Goal: Task Accomplishment & Management: Complete application form

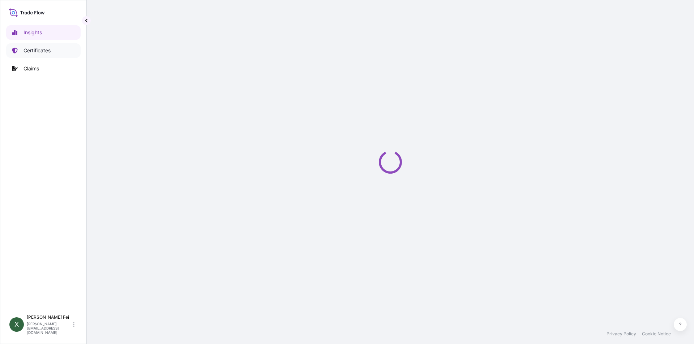
click at [47, 53] on p "Certificates" at bounding box center [36, 50] width 27 height 7
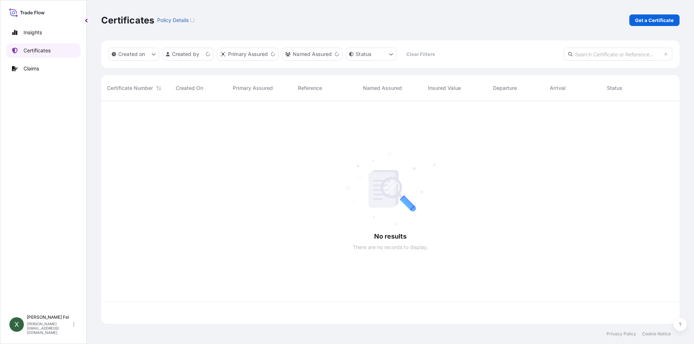
scroll to position [222, 573]
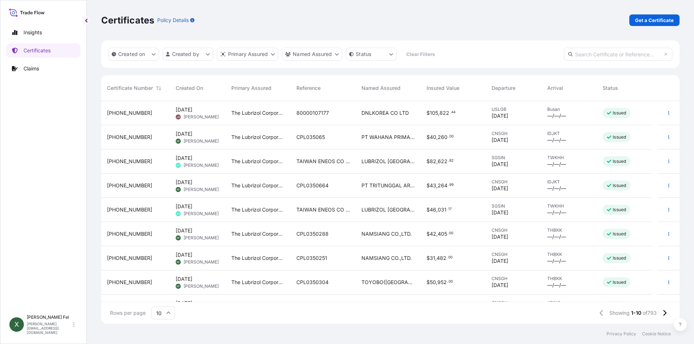
click at [119, 142] on div "[PHONE_NUMBER]" at bounding box center [135, 137] width 69 height 24
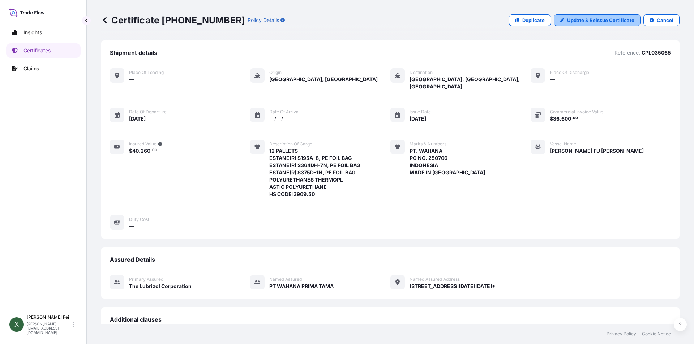
click at [580, 19] on p "Update & Reissue Certificate" at bounding box center [600, 20] width 67 height 7
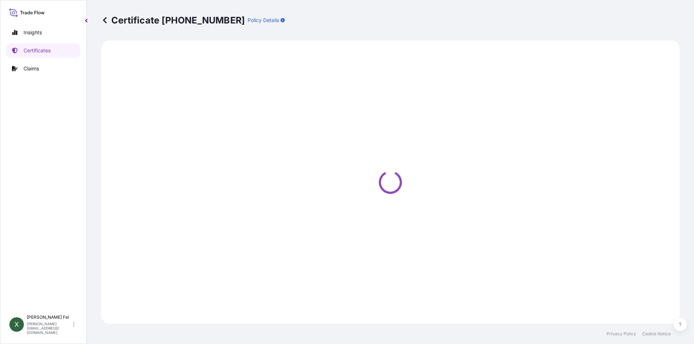
select select "Ocean Vessel"
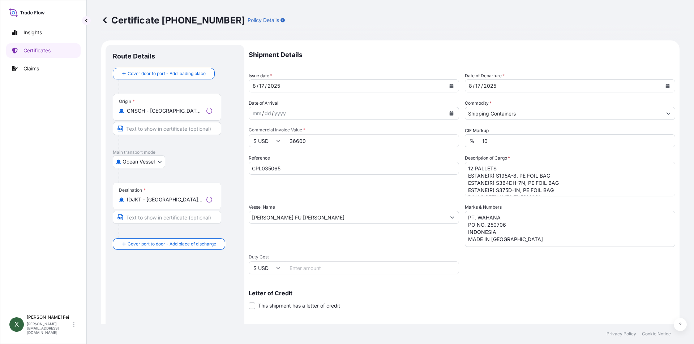
select select "31566"
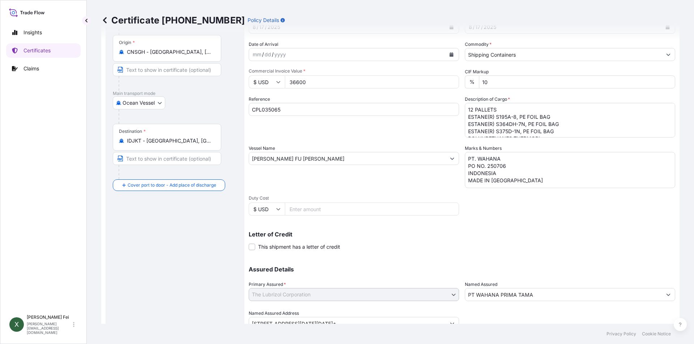
scroll to position [90, 0]
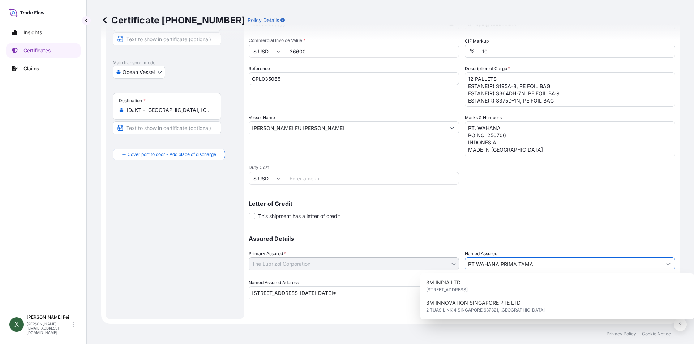
click at [644, 266] on input "PT WAHANA PRIMA TAMA" at bounding box center [563, 264] width 197 height 13
drag, startPoint x: 644, startPoint y: 266, endPoint x: 353, endPoint y: 271, distance: 290.9
click at [353, 271] on div "Assured Details Primary Assured * The Lubrizol Corporation The Lubrizol Corpora…" at bounding box center [462, 263] width 426 height 72
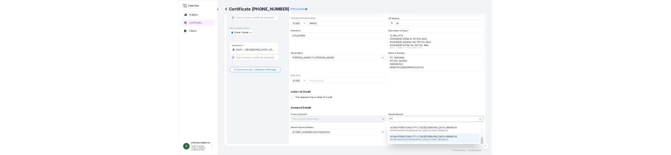
scroll to position [0, 0]
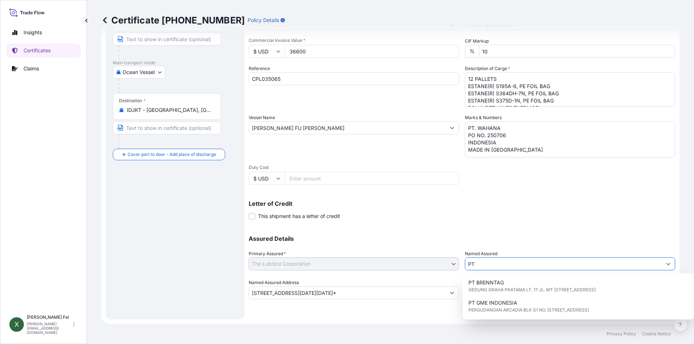
click at [486, 266] on input "PT" at bounding box center [563, 264] width 197 height 13
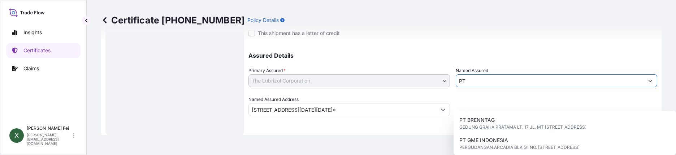
scroll to position [279, 0]
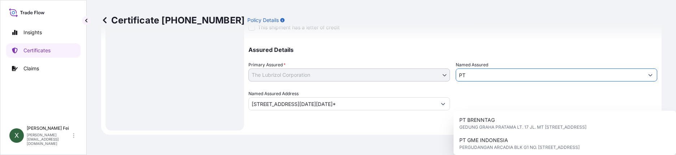
click at [482, 77] on input "PT" at bounding box center [550, 75] width 188 height 13
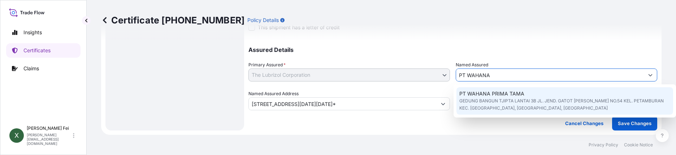
click at [502, 104] on span "GEDUNG BANGUN TJIPTA LANTAI 3B JL. JEND. GATOT [PERSON_NAME] NO.54 KEL. PETAMBU…" at bounding box center [565, 105] width 211 height 14
type input "PT WAHANA PRIMA TAMA"
type input "GEDUNG BANGUN TJIPTA LANTAI 3B JL. JEND. GATOT [PERSON_NAME] NO.54 KEL. PETAMBU…"
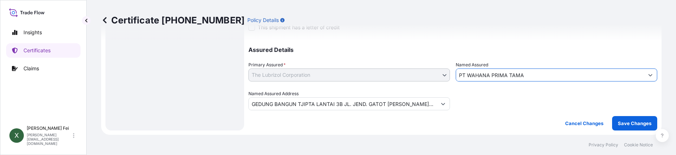
type input "PT WAHANA PRIMA TAMA"
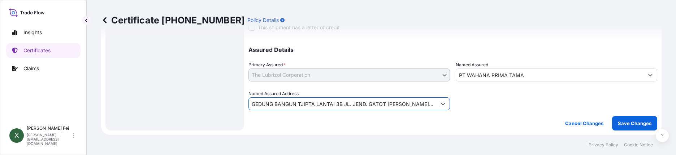
click at [321, 107] on input "GEDUNG BANGUN TJIPTA LANTAI 3B JL. JEND. GATOT [PERSON_NAME] NO.54 KEL. PETAMBU…" at bounding box center [343, 104] width 188 height 13
click at [441, 104] on icon "Show suggestions" at bounding box center [443, 104] width 4 height 4
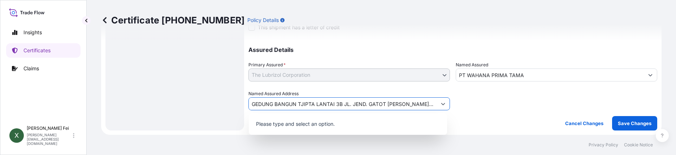
click at [441, 104] on icon "Show suggestions" at bounding box center [443, 104] width 4 height 4
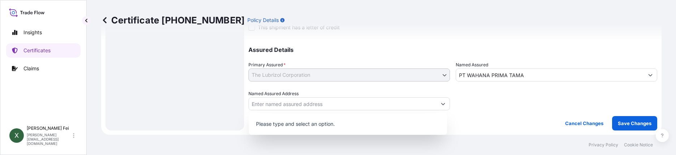
click at [533, 101] on div at bounding box center [557, 100] width 202 height 20
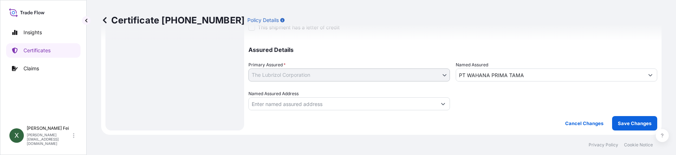
click at [356, 102] on input "Named Assured Address" at bounding box center [343, 104] width 188 height 13
click at [272, 98] on input "Named Assured Address" at bounding box center [343, 104] width 188 height 13
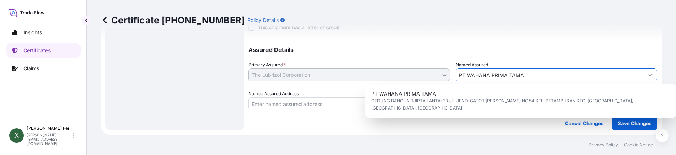
drag, startPoint x: 535, startPoint y: 78, endPoint x: 450, endPoint y: 76, distance: 85.3
click at [450, 76] on div "Assured Details Primary Assured * The Lubrizol Corporation The Lubrizol Corpora…" at bounding box center [453, 74] width 409 height 72
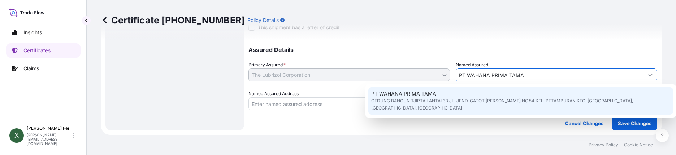
click at [472, 101] on span "GEDUNG BANGUN TJIPTA LANTAI 3B JL. JEND. GATOT [PERSON_NAME] NO.54 KEL. PETAMBU…" at bounding box center [520, 105] width 299 height 14
type input "GEDUNG BANGUN TJIPTA LANTAI 3B JL. JEND. GATOT [PERSON_NAME] NO.54 KEL. PETAMBU…"
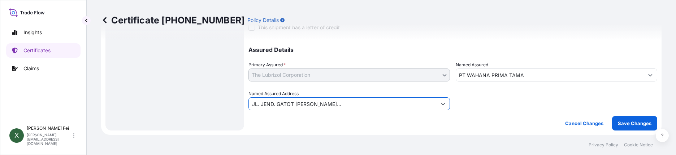
scroll to position [0, 95]
drag, startPoint x: 253, startPoint y: 105, endPoint x: 478, endPoint y: 106, distance: 225.9
click at [478, 106] on div "Assured Details Primary Assured * The Lubrizol Corporation The Lubrizol Corpora…" at bounding box center [453, 74] width 409 height 72
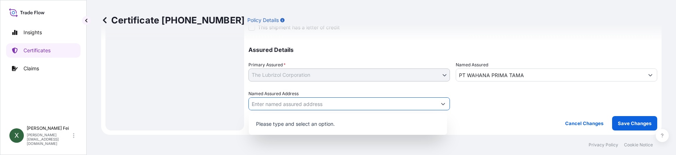
click at [291, 101] on input "Named Assured Address" at bounding box center [343, 104] width 188 height 13
paste input "GEDUNG BANGUN TJIPTA LANTAI 3B JL. JEND. GATOT [PERSON_NAME] NO.54 KEL. PETAMBU…"
type input "GEDUNG BANGUN TJIPTA LANTAI 3B JL. JEND. GATOT [PERSON_NAME] NO.54 KEL. PETAMBU…"
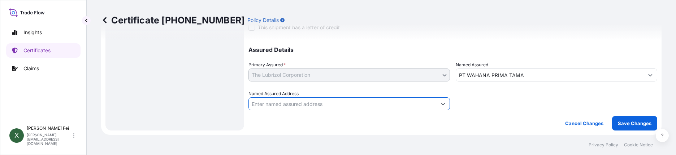
click at [564, 78] on input "PT WAHANA PRIMA TAMA" at bounding box center [550, 75] width 188 height 13
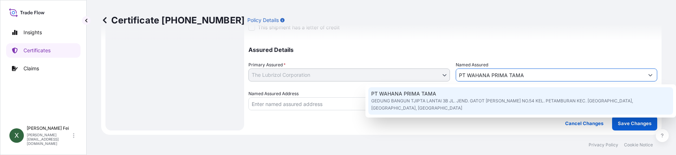
click at [297, 107] on input "Named Assured Address" at bounding box center [343, 104] width 188 height 13
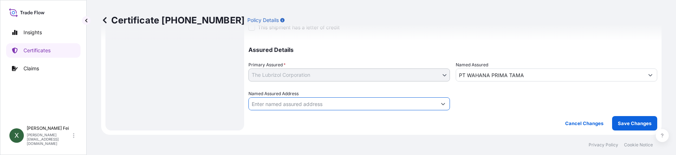
click at [507, 78] on input "PT WAHANA PRIMA TAMA" at bounding box center [550, 75] width 188 height 13
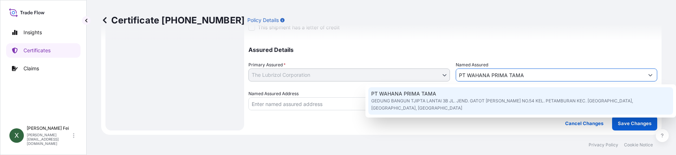
click at [499, 106] on div "PT WAHANA PRIMA TAMA GEDUNG BANGUN TJIPTA LANTAI 3B JL. JEND. GATOT SUBROTO NO.…" at bounding box center [521, 100] width 305 height 27
type input "GEDUNG BANGUN TJIPTA LANTAI 3B JL. JEND. GATOT [PERSON_NAME] NO.54 KEL. PETAMBU…"
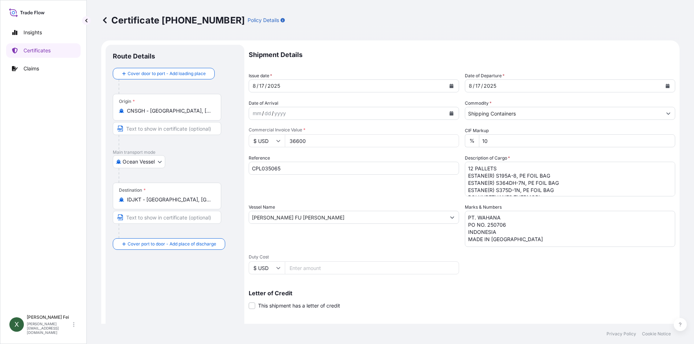
scroll to position [90, 0]
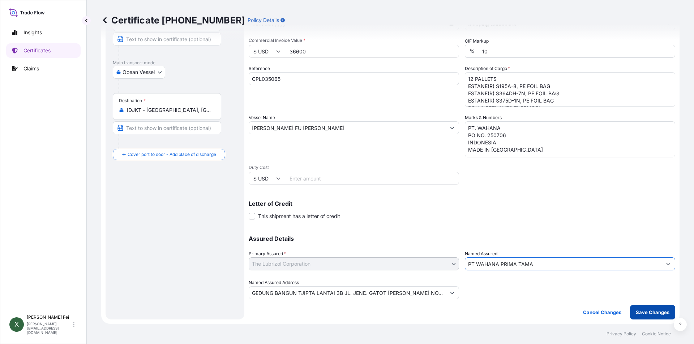
click at [636, 311] on p "Save Changes" at bounding box center [653, 312] width 34 height 7
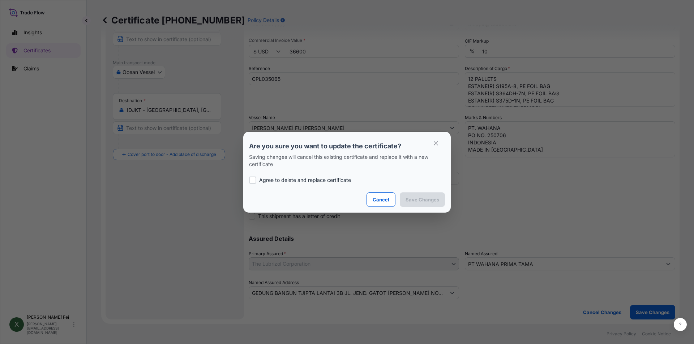
click at [282, 180] on p "Agree to delete and replace certificate" at bounding box center [305, 180] width 92 height 7
checkbox input "true"
click at [437, 194] on button "Save Changes" at bounding box center [422, 200] width 45 height 14
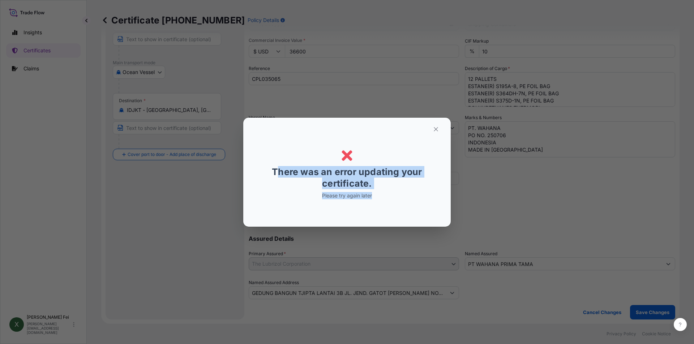
drag, startPoint x: 277, startPoint y: 169, endPoint x: 399, endPoint y: 191, distance: 124.1
click at [399, 191] on div "Error There was an error updating your certificate. Please try again later" at bounding box center [346, 173] width 173 height 98
click at [214, 143] on div "Error Error There was an error updating your certificate. Please try again later" at bounding box center [347, 172] width 694 height 344
click at [274, 168] on p "There was an error updating your certificate." at bounding box center [346, 177] width 173 height 23
drag, startPoint x: 268, startPoint y: 169, endPoint x: 373, endPoint y: 188, distance: 106.8
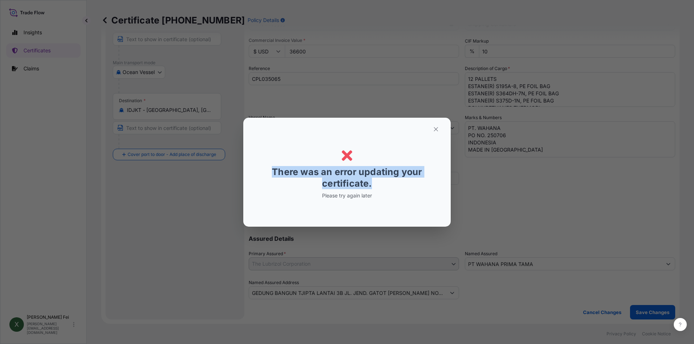
click at [373, 188] on p "There was an error updating your certificate." at bounding box center [346, 177] width 173 height 23
copy p "There was an error updating your certificate."
click at [437, 130] on icon "button" at bounding box center [436, 129] width 4 height 4
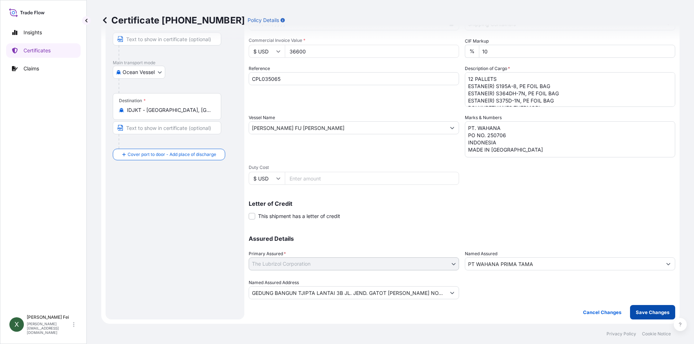
click at [657, 308] on button "Save Changes" at bounding box center [652, 312] width 45 height 14
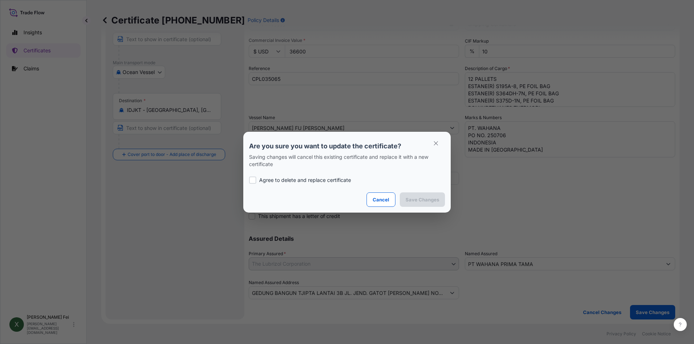
click at [268, 180] on p "Agree to delete and replace certificate" at bounding box center [305, 180] width 92 height 7
checkbox input "true"
click at [412, 199] on p "Save Changes" at bounding box center [422, 199] width 34 height 7
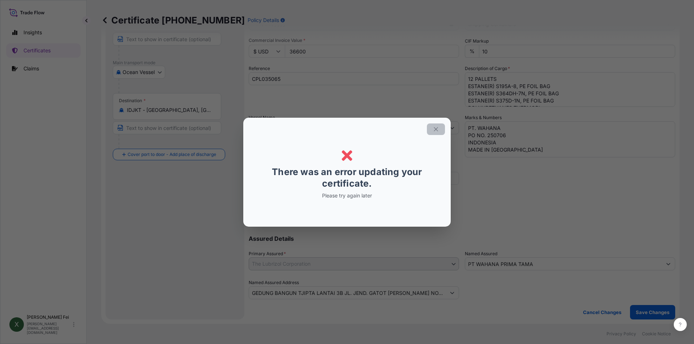
click at [439, 132] on icon "button" at bounding box center [436, 129] width 7 height 7
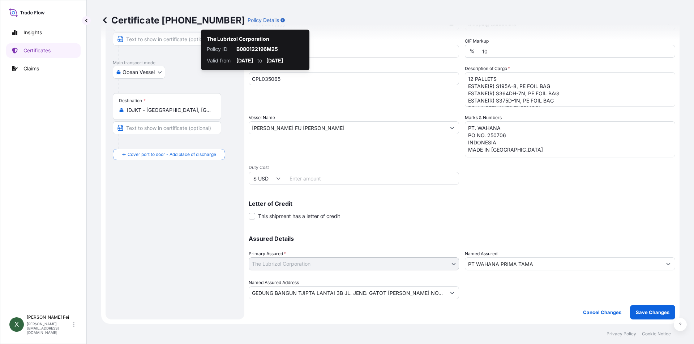
click at [145, 241] on div "Route Details Cover door to port - Add loading place Place of loading Road / In…" at bounding box center [175, 137] width 124 height 350
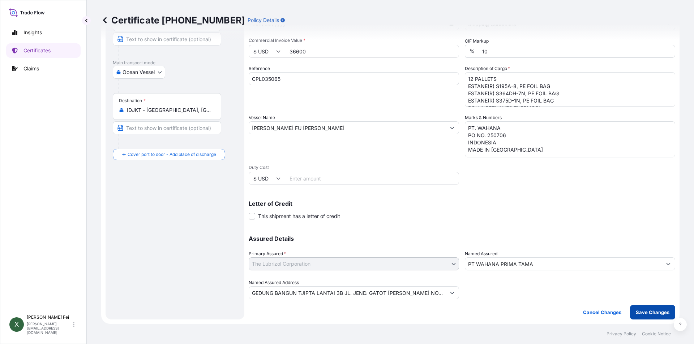
click at [650, 315] on p "Save Changes" at bounding box center [653, 312] width 34 height 7
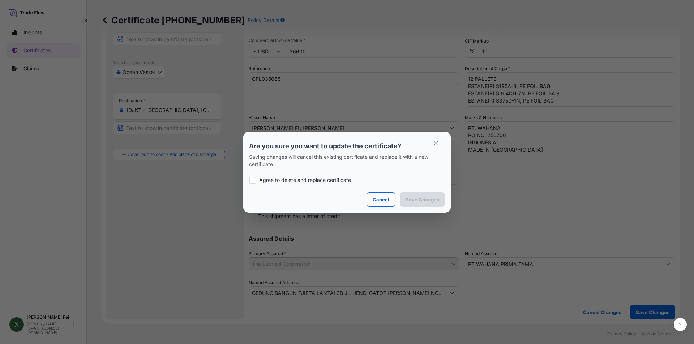
click at [256, 180] on div at bounding box center [252, 180] width 7 height 7
checkbox input "true"
click at [413, 201] on p "Save Changes" at bounding box center [422, 199] width 34 height 7
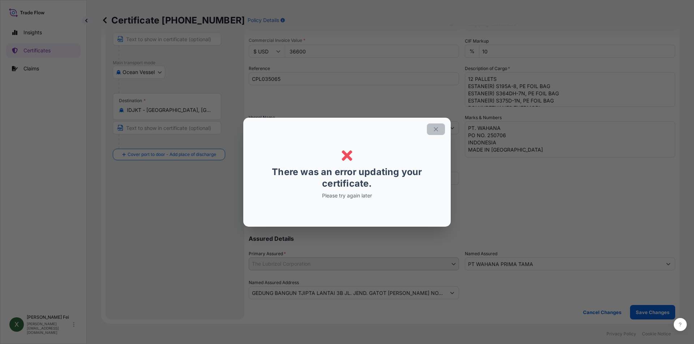
click at [436, 130] on icon "button" at bounding box center [436, 129] width 7 height 7
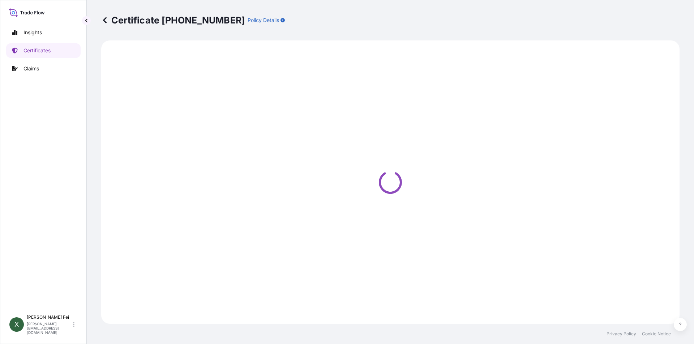
select select "Ocean Vessel"
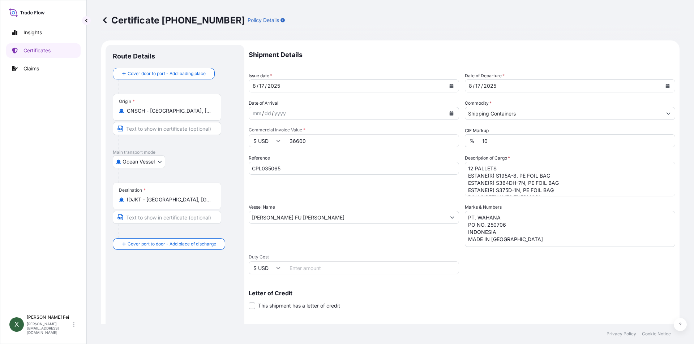
select select "31566"
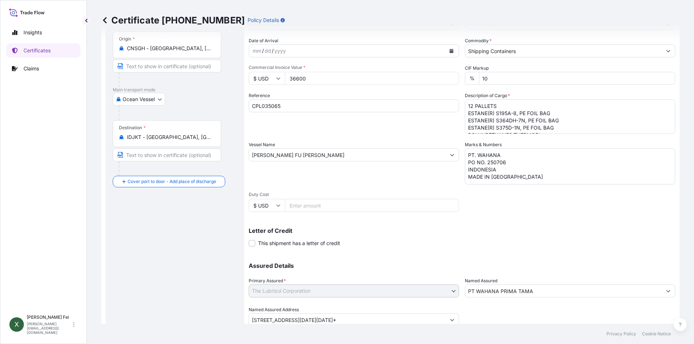
scroll to position [90, 0]
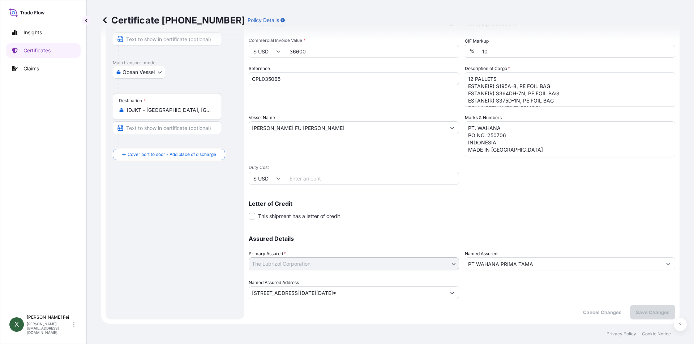
click at [410, 290] on input "[STREET_ADDRESS][DATE][DATE]*" at bounding box center [347, 293] width 197 height 13
drag, startPoint x: 441, startPoint y: 295, endPoint x: 145, endPoint y: 288, distance: 296.0
click at [145, 288] on form "Route Details Cover door to port - Add loading place Place of loading Road / In…" at bounding box center [390, 137] width 578 height 373
click at [273, 287] on input "[STREET_ADDRESS][DATE][DATE]*" at bounding box center [347, 293] width 197 height 13
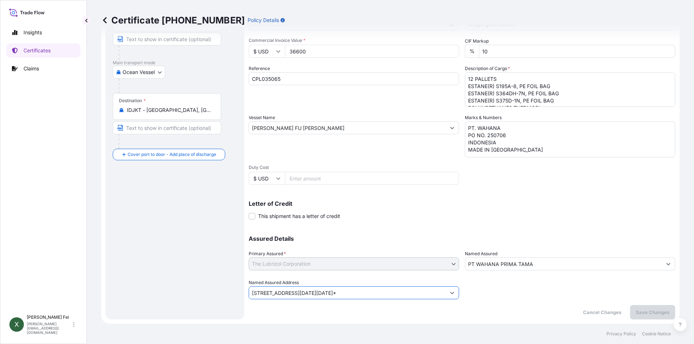
scroll to position [0, 152]
drag, startPoint x: 253, startPoint y: 291, endPoint x: 515, endPoint y: 308, distance: 263.2
click at [515, 308] on div "Shipment Details Issue date * 8 / 17 / 2025 Date of Departure * 8 / 17 / 2025 D…" at bounding box center [462, 137] width 426 height 365
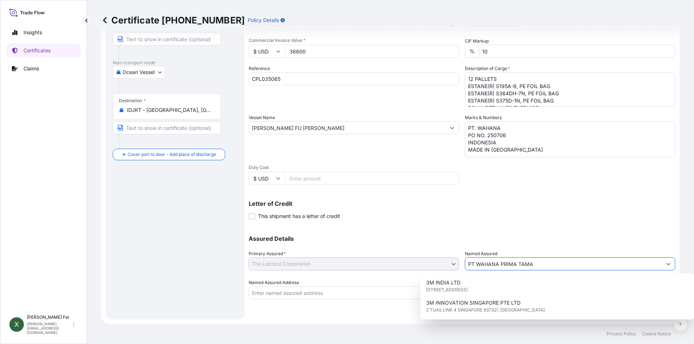
click at [556, 264] on input "PT WAHANA PRIMA TAMA" at bounding box center [563, 264] width 197 height 13
click at [411, 262] on div "Assured Details Primary Assured * The Lubrizol Corporation The Lubrizol Corpora…" at bounding box center [462, 263] width 426 height 72
click at [480, 268] on input "Named Assured" at bounding box center [563, 264] width 197 height 13
paste input "PT WAHANA PRIMA TAMA"
type input "PT WAHANA PRIMA TAMA"
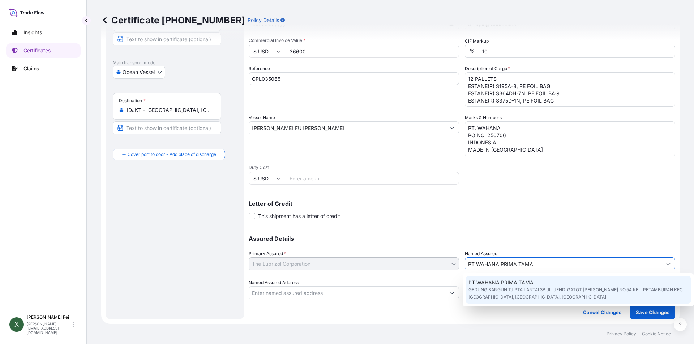
click at [513, 301] on div "PT WAHANA PRIMA TAMA GEDUNG BANGUN TJIPTA LANTAI 3B JL. JEND. GATOT SUBROTO NO.…" at bounding box center [578, 289] width 226 height 27
type input "GEDUNG BANGUN TJIPTA LANTAI 3B JL. JEND. GATOT [PERSON_NAME] NO.54 KEL. PETAMBU…"
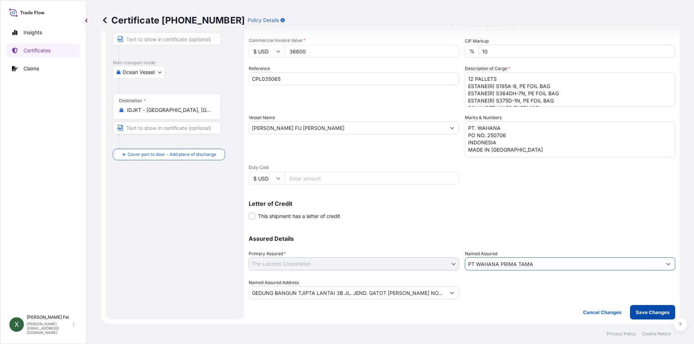
click at [658, 312] on p "Save Changes" at bounding box center [653, 312] width 34 height 7
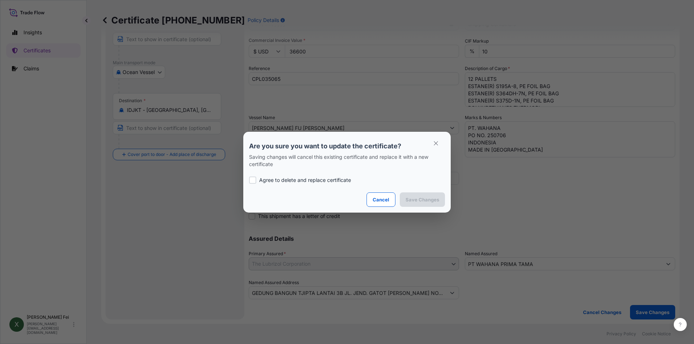
click at [298, 183] on p "Agree to delete and replace certificate" at bounding box center [305, 180] width 92 height 7
checkbox input "true"
click at [438, 196] on p "Save Changes" at bounding box center [422, 199] width 34 height 7
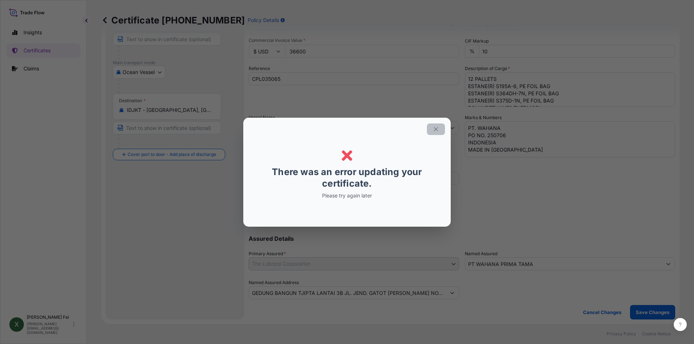
click at [436, 133] on button "button" at bounding box center [436, 130] width 18 height 12
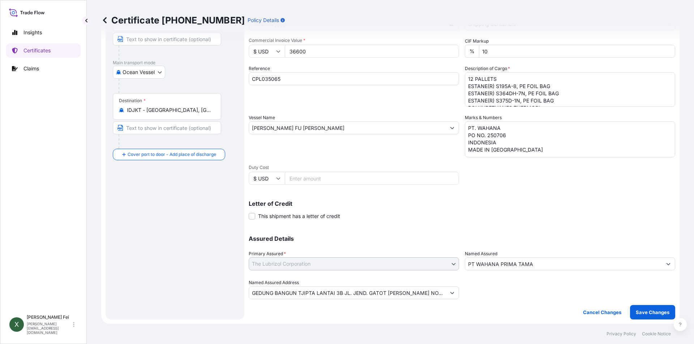
click at [182, 215] on div "Route Details Cover door to port - Add loading place Place of loading Road / In…" at bounding box center [175, 137] width 124 height 350
click at [52, 52] on link "Certificates" at bounding box center [43, 50] width 74 height 14
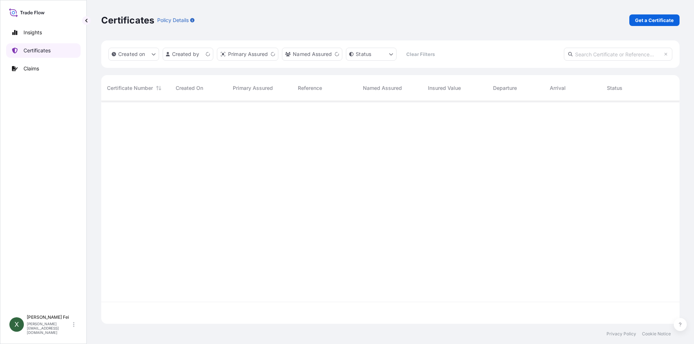
scroll to position [222, 573]
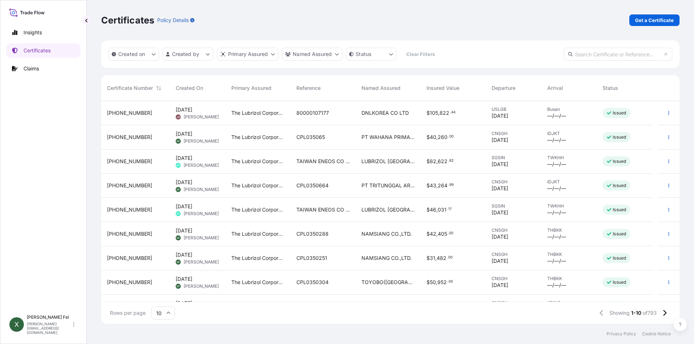
click at [128, 137] on span "[PHONE_NUMBER]" at bounding box center [129, 137] width 45 height 7
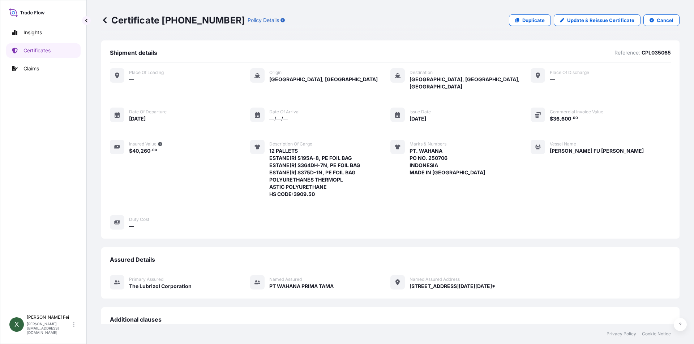
click at [376, 219] on div "Place of Loading — Origin Shanghai, China Destination Jakarta, Java, Indonesia …" at bounding box center [390, 149] width 561 height 162
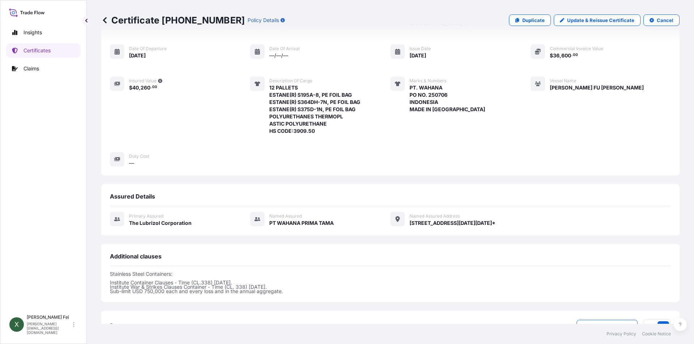
scroll to position [163, 0]
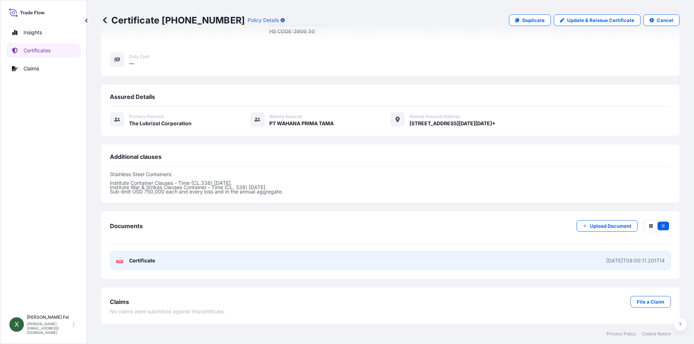
click at [176, 264] on link "PDF Certificate [DATE]T09:00:11.201714" at bounding box center [390, 261] width 561 height 19
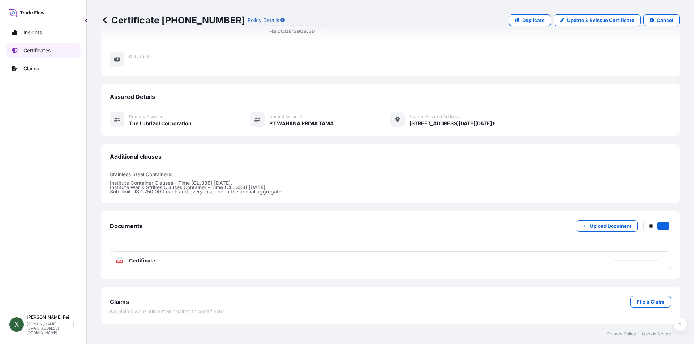
click at [36, 55] on link "Certificates" at bounding box center [43, 50] width 74 height 14
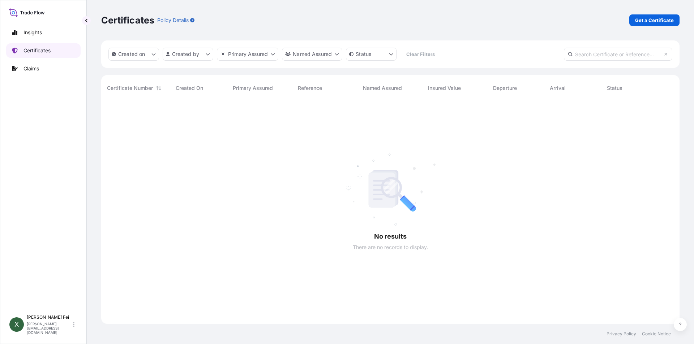
scroll to position [222, 573]
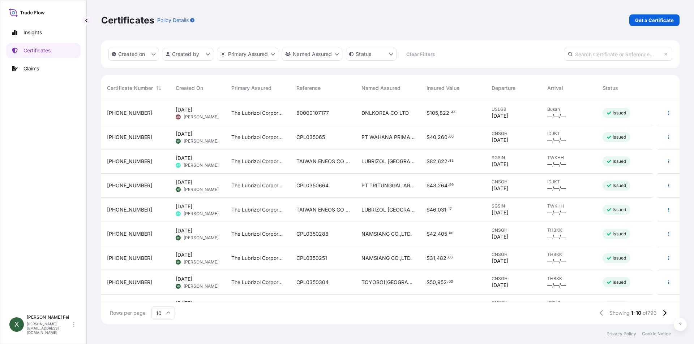
click at [133, 186] on span "[PHONE_NUMBER]" at bounding box center [129, 185] width 45 height 7
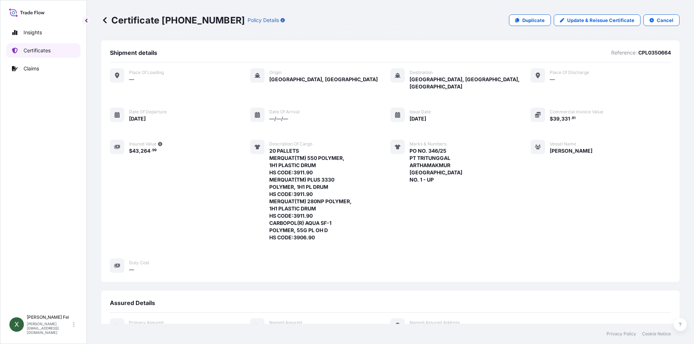
click at [42, 49] on p "Certificates" at bounding box center [36, 50] width 27 height 7
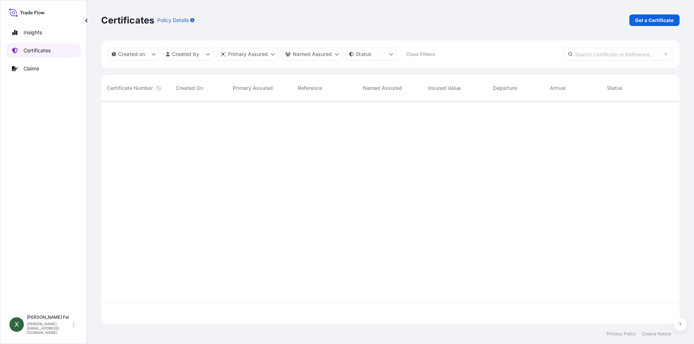
scroll to position [222, 573]
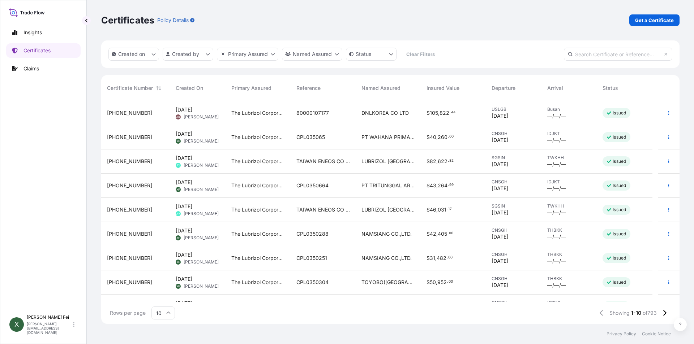
click at [131, 284] on span "[PHONE_NUMBER]" at bounding box center [129, 282] width 45 height 7
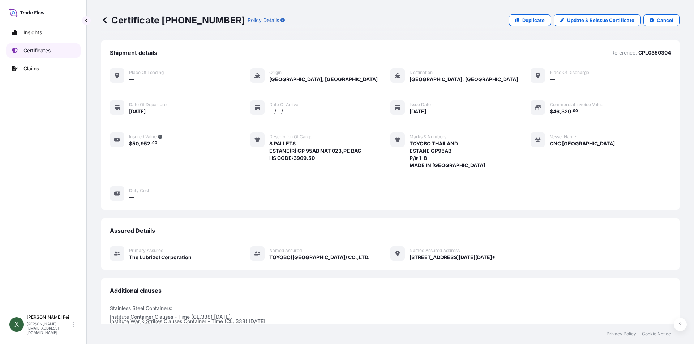
click at [39, 52] on p "Certificates" at bounding box center [36, 50] width 27 height 7
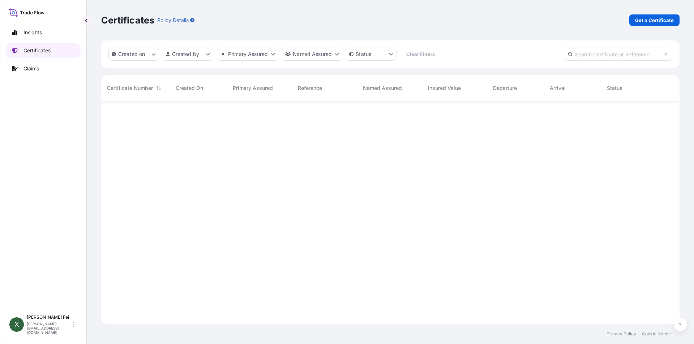
scroll to position [222, 573]
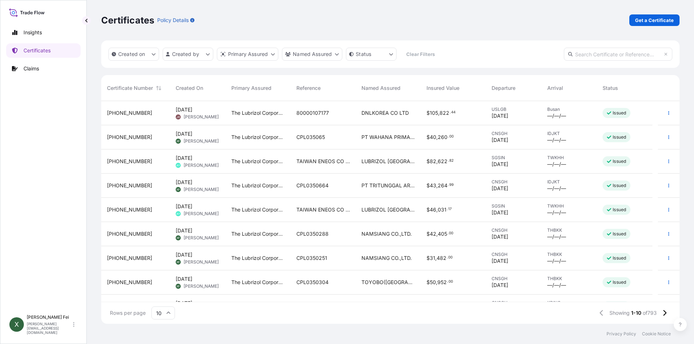
click at [132, 258] on span "[PHONE_NUMBER]" at bounding box center [129, 258] width 45 height 7
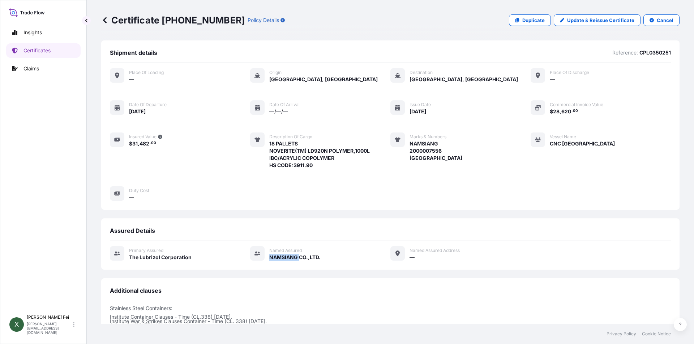
drag, startPoint x: 269, startPoint y: 254, endPoint x: 297, endPoint y: 256, distance: 28.6
click at [297, 256] on span "NAMSIANG CO.,LTD." at bounding box center [294, 257] width 51 height 7
copy span "NAMSIANG"
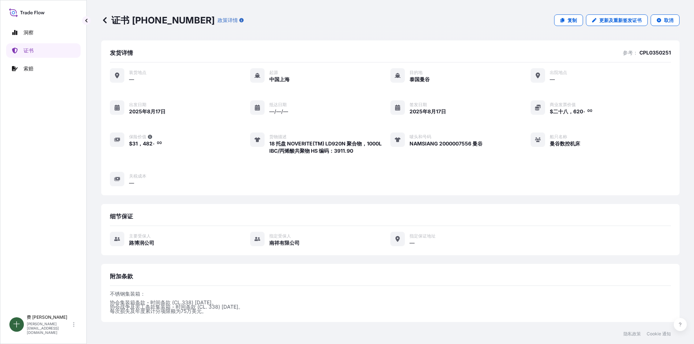
click at [475, 185] on div "装货地点 — 起源 中国上海 目的地 泰国曼谷 出院地点 — 出发日期 2025年8月17日 抵达日期 —/—/— 签发日期 2025年8月17日 商业发票价…" at bounding box center [390, 127] width 561 height 119
click at [27, 51] on font "证书" at bounding box center [28, 50] width 10 height 6
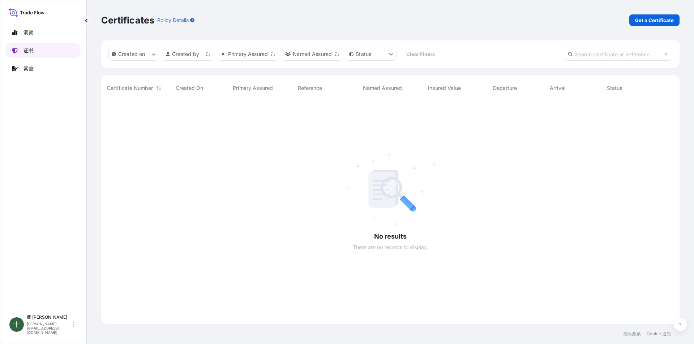
scroll to position [222, 573]
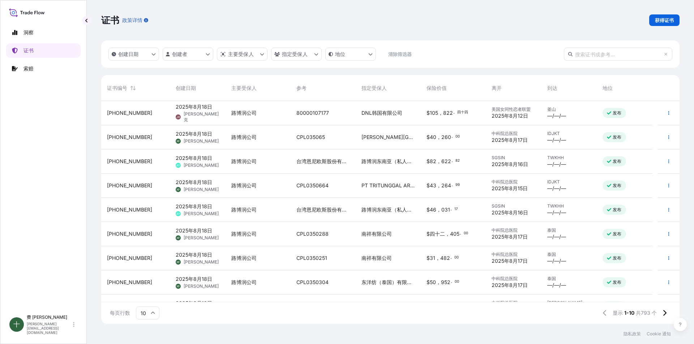
click at [134, 140] on font "[PHONE_NUMBER]" at bounding box center [129, 137] width 45 height 6
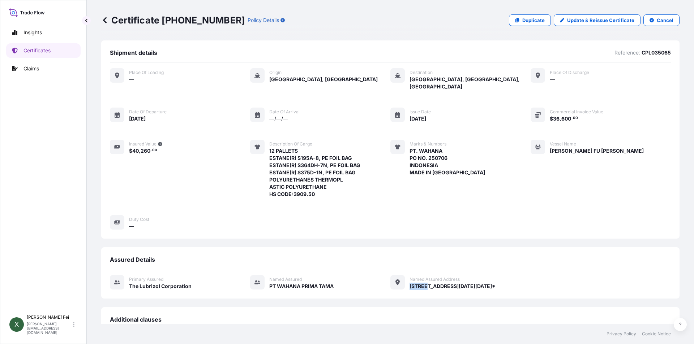
drag, startPoint x: 407, startPoint y: 279, endPoint x: 425, endPoint y: 277, distance: 18.2
click at [425, 283] on span "[STREET_ADDRESS][DATE][DATE]*" at bounding box center [452, 286] width 86 height 7
copy span "NO.944"
click at [38, 50] on p "Certificates" at bounding box center [36, 50] width 27 height 7
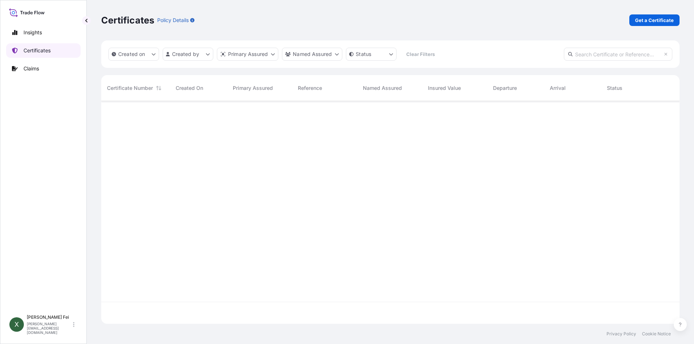
scroll to position [222, 573]
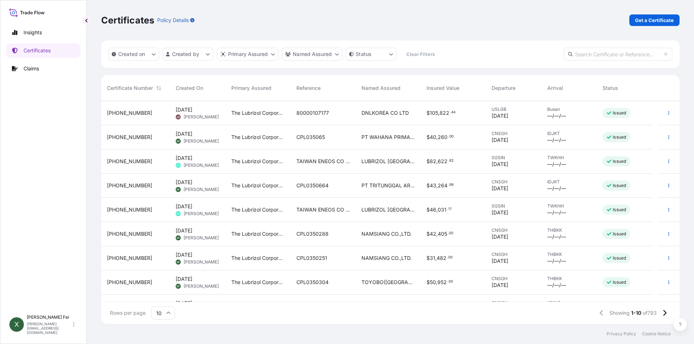
click at [189, 141] on span "[PERSON_NAME]" at bounding box center [201, 141] width 35 height 6
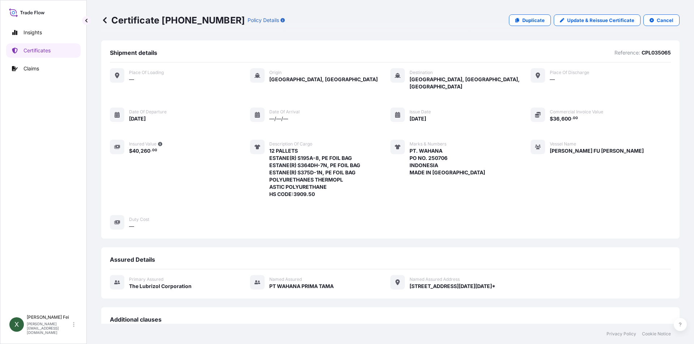
drag, startPoint x: 136, startPoint y: 44, endPoint x: 124, endPoint y: 35, distance: 14.5
click at [124, 35] on div "Certificate 31566-799-5 Policy Details Duplicate Update & Reissue Certificate C…" at bounding box center [390, 20] width 578 height 40
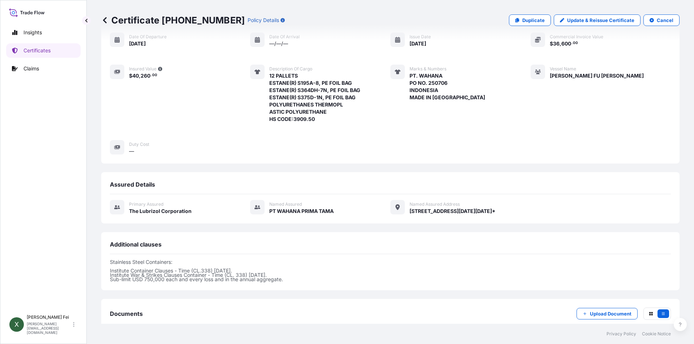
scroll to position [163, 0]
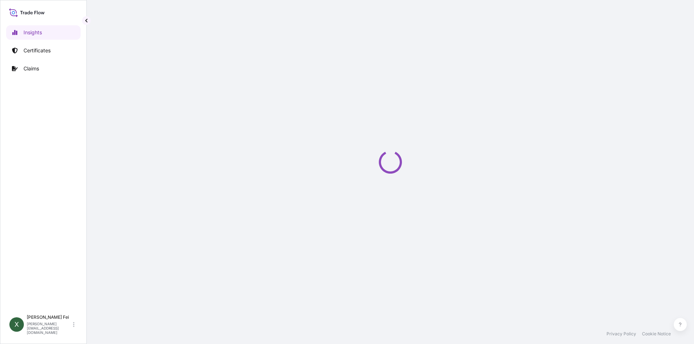
select select "2025"
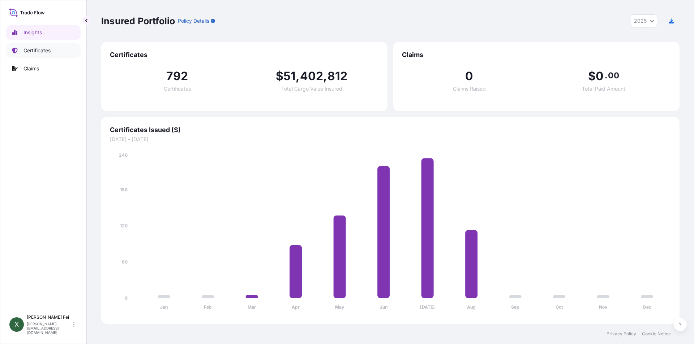
click at [44, 47] on link "Certificates" at bounding box center [43, 50] width 74 height 14
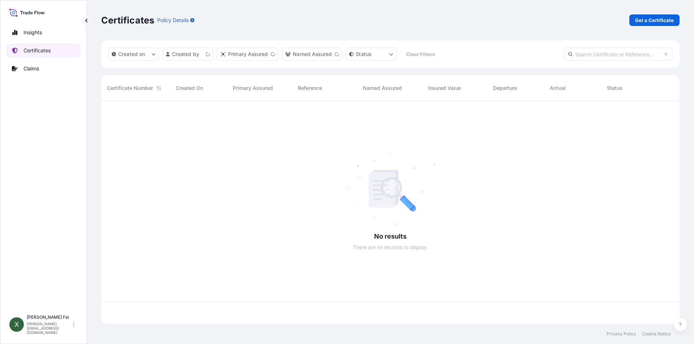
scroll to position [222, 573]
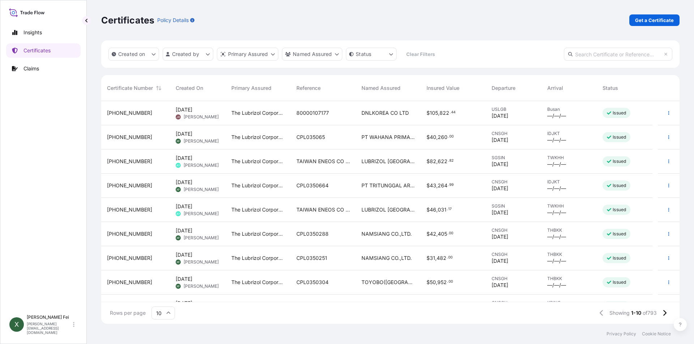
click at [116, 139] on span "[PHONE_NUMBER]" at bounding box center [129, 137] width 45 height 7
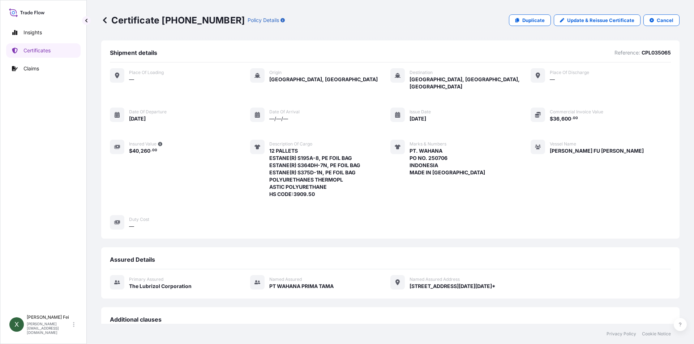
scroll to position [163, 0]
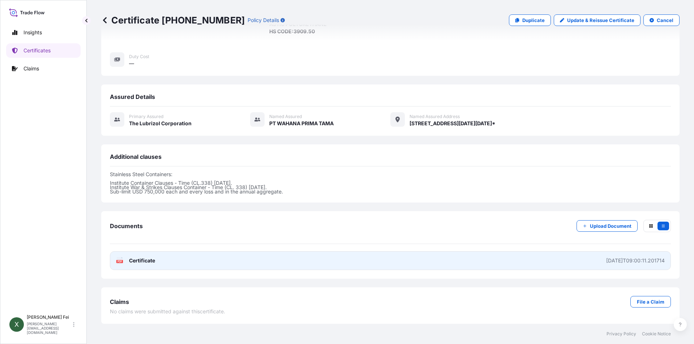
click at [233, 257] on link "PDF Certificate [DATE]T09:00:11.201714" at bounding box center [390, 261] width 561 height 19
click at [274, 263] on link "PDF Certificate [DATE]T09:00:11.201714" at bounding box center [390, 261] width 561 height 19
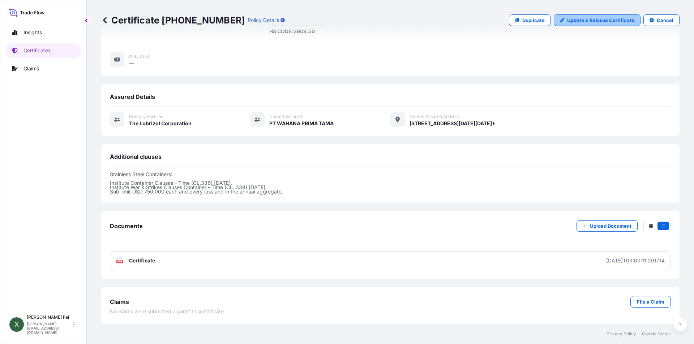
click at [607, 21] on p "Update & Reissue Certificate" at bounding box center [600, 20] width 67 height 7
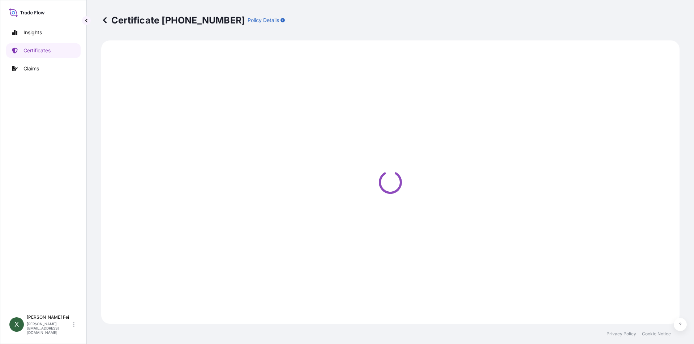
select select "Ocean Vessel"
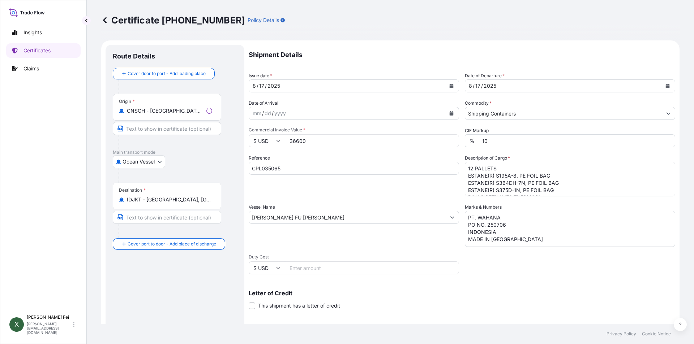
select select "31566"
click at [315, 168] on input "CPL035065" at bounding box center [354, 168] width 210 height 13
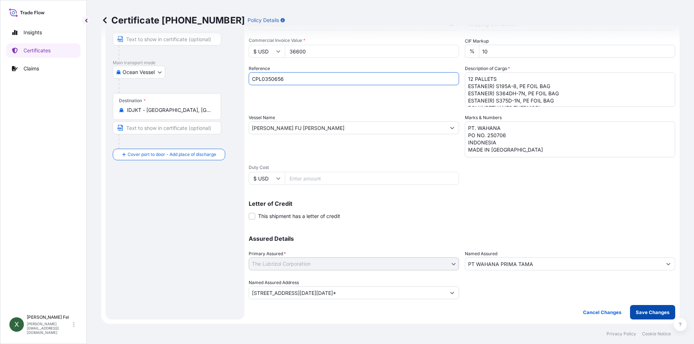
type input "CPL0350656"
click at [644, 314] on p "Save Changes" at bounding box center [653, 312] width 34 height 7
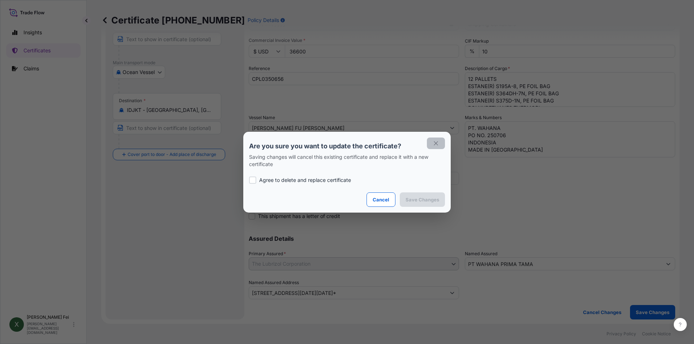
click at [438, 144] on icon "button" at bounding box center [436, 143] width 7 height 7
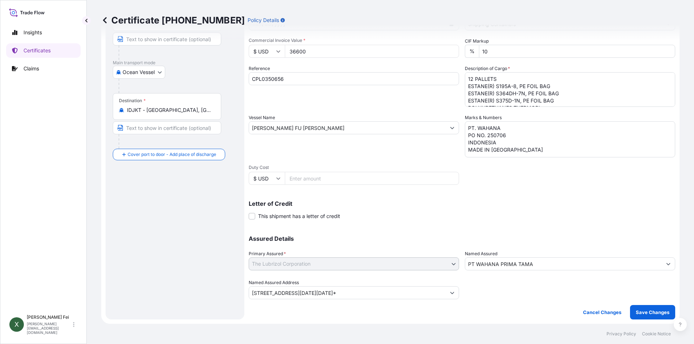
click at [513, 267] on input "PT WAHANA PRIMA TAMA" at bounding box center [563, 264] width 197 height 13
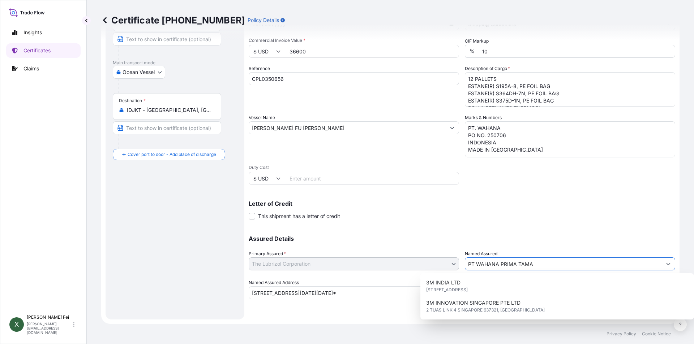
drag, startPoint x: 540, startPoint y: 261, endPoint x: 404, endPoint y: 246, distance: 137.4
click at [404, 246] on div "Assured Details Primary Assured * The Lubrizol Corporation The Lubrizol Corpora…" at bounding box center [462, 263] width 426 height 72
click at [484, 268] on input "Named Assured" at bounding box center [563, 264] width 197 height 13
paste input "PT WAHANA PRIMA TAMA"
type input "PT WAHANA PRIMA TAMA"
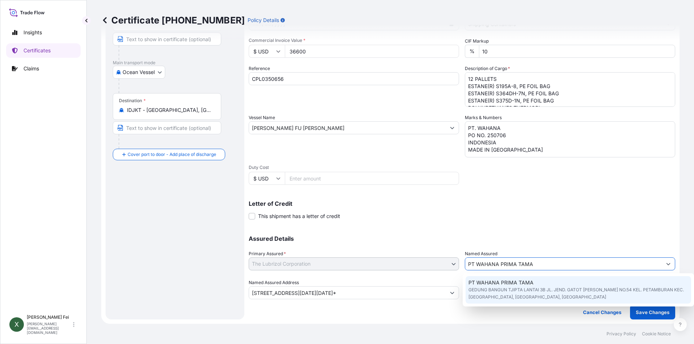
click at [572, 293] on span "GEDUNG BANGUN TJIPTA LANTAI 3B JL. JEND. GATOT [PERSON_NAME] NO.54 KEL. PETAMBU…" at bounding box center [578, 294] width 220 height 14
type input "GEDUNG BANGUN TJIPTA LANTAI 3B JL. JEND. GATOT [PERSON_NAME] NO.54 KEL. PETAMBU…"
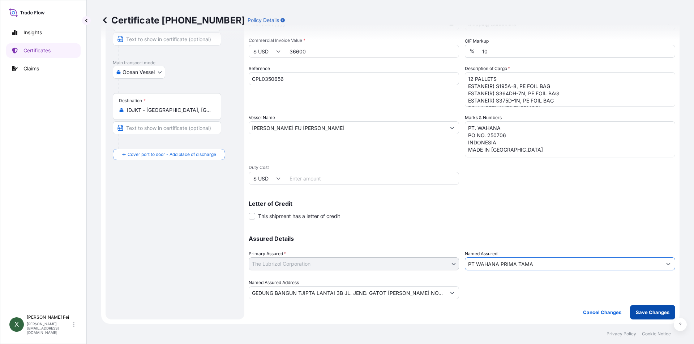
click at [657, 312] on p "Save Changes" at bounding box center [653, 312] width 34 height 7
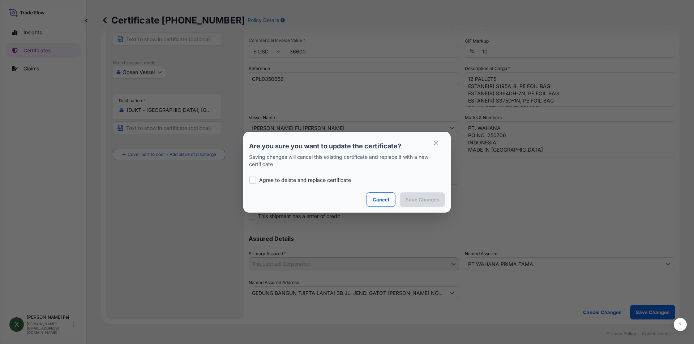
click at [253, 181] on div at bounding box center [252, 180] width 7 height 7
checkbox input "true"
click at [424, 201] on p "Save Changes" at bounding box center [422, 199] width 34 height 7
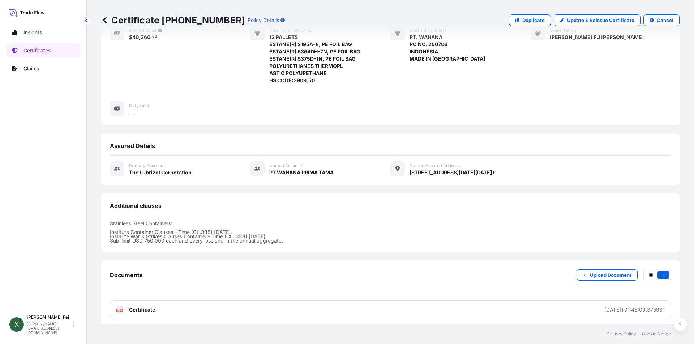
scroll to position [151, 0]
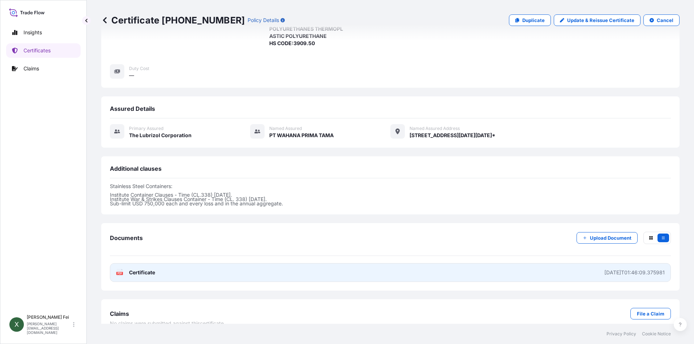
click at [224, 275] on link "PDF Certificate [DATE]T01:46:09.375981" at bounding box center [390, 272] width 561 height 19
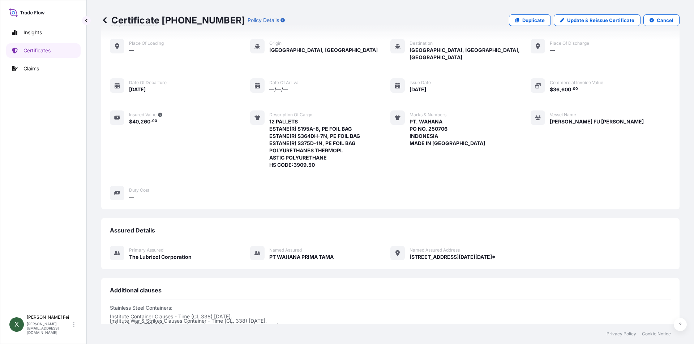
scroll to position [16, 0]
